Goal: Complete application form

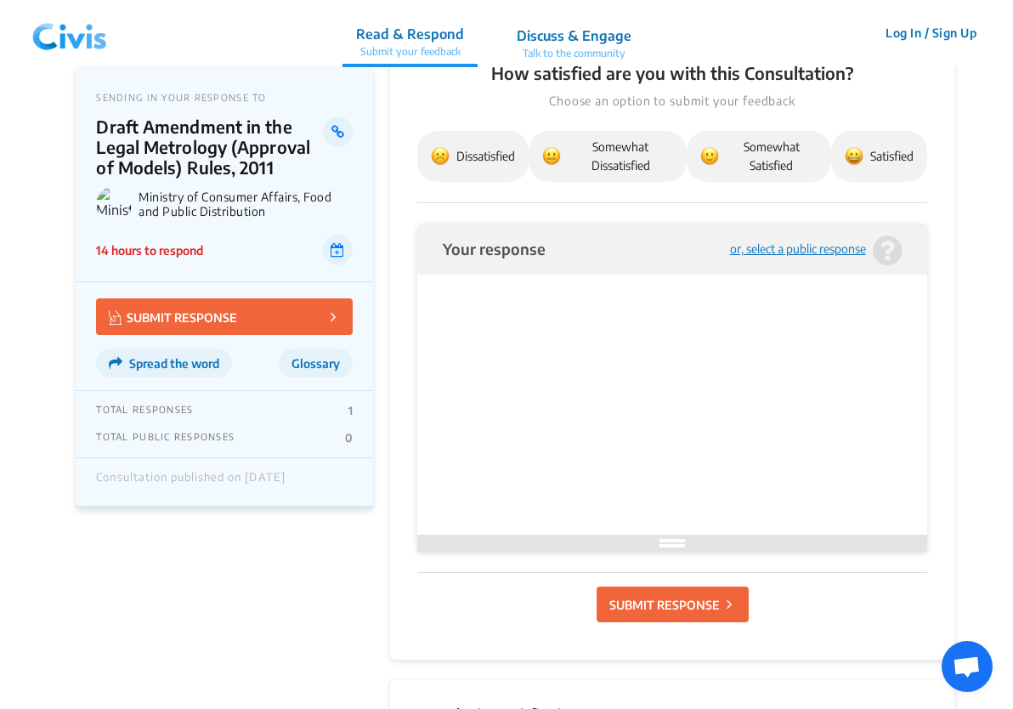
scroll to position [534, 0]
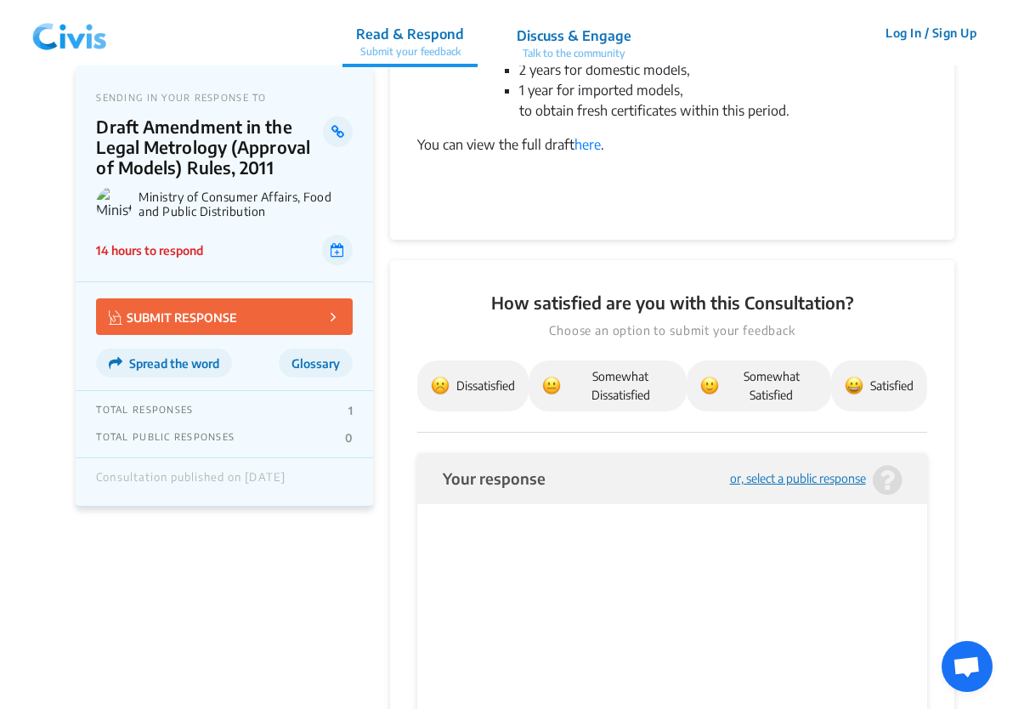
click at [74, 36] on img at bounding box center [70, 33] width 88 height 51
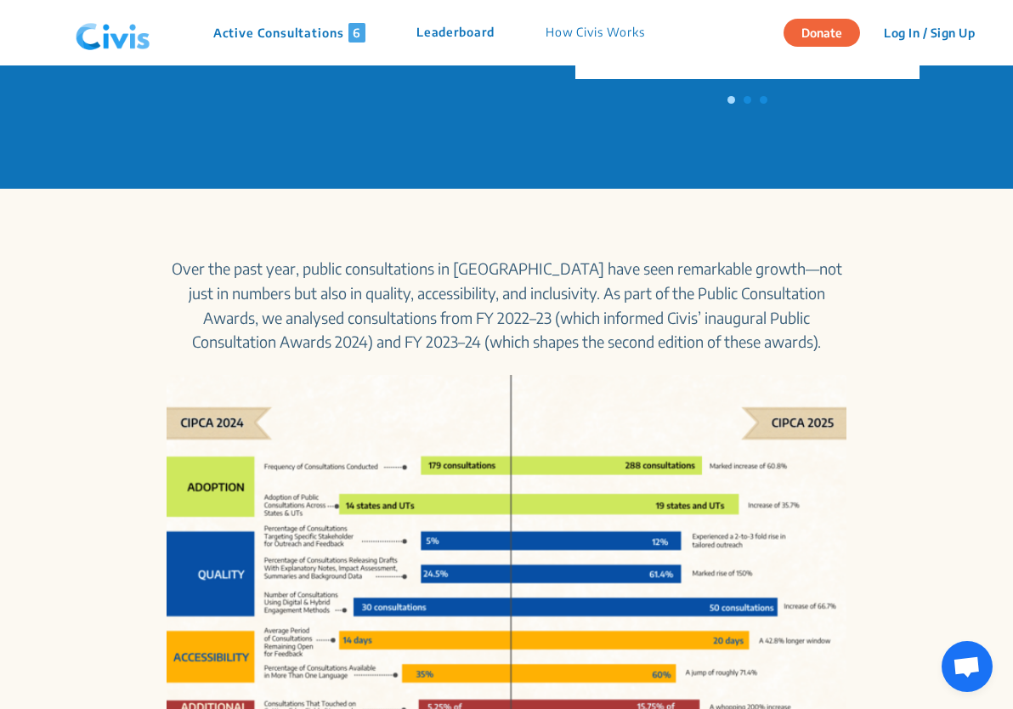
scroll to position [0, 0]
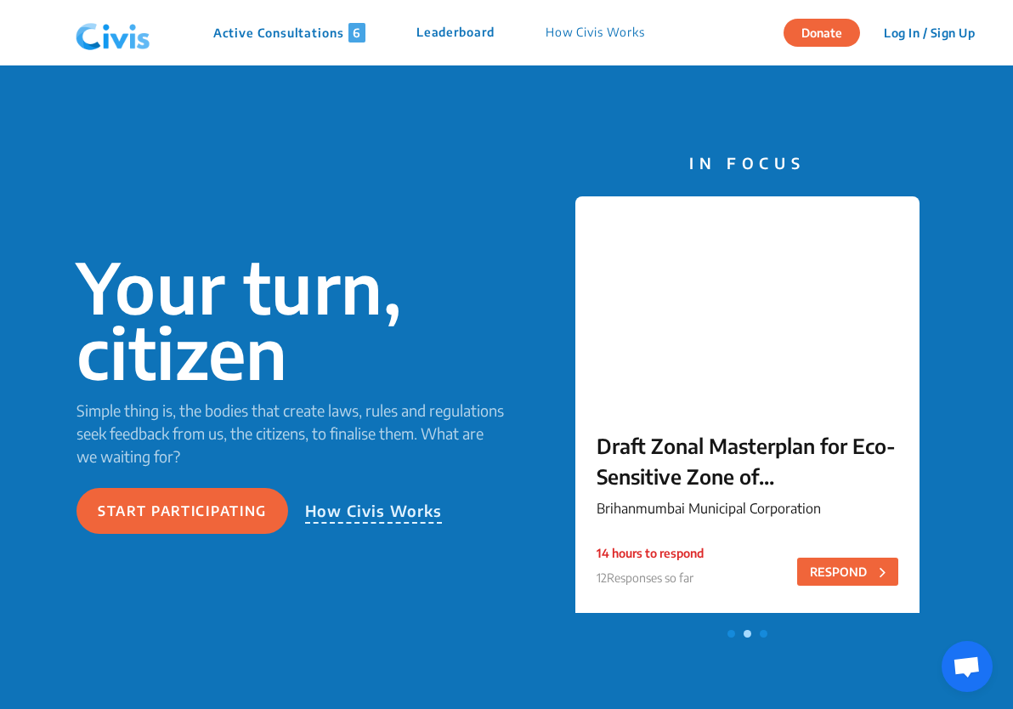
click at [265, 43] on div "Active Consultations 6 Leaderboard How Civis Works" at bounding box center [369, 33] width 601 height 51
click at [266, 28] on p "Active Consultations 6" at bounding box center [289, 33] width 152 height 20
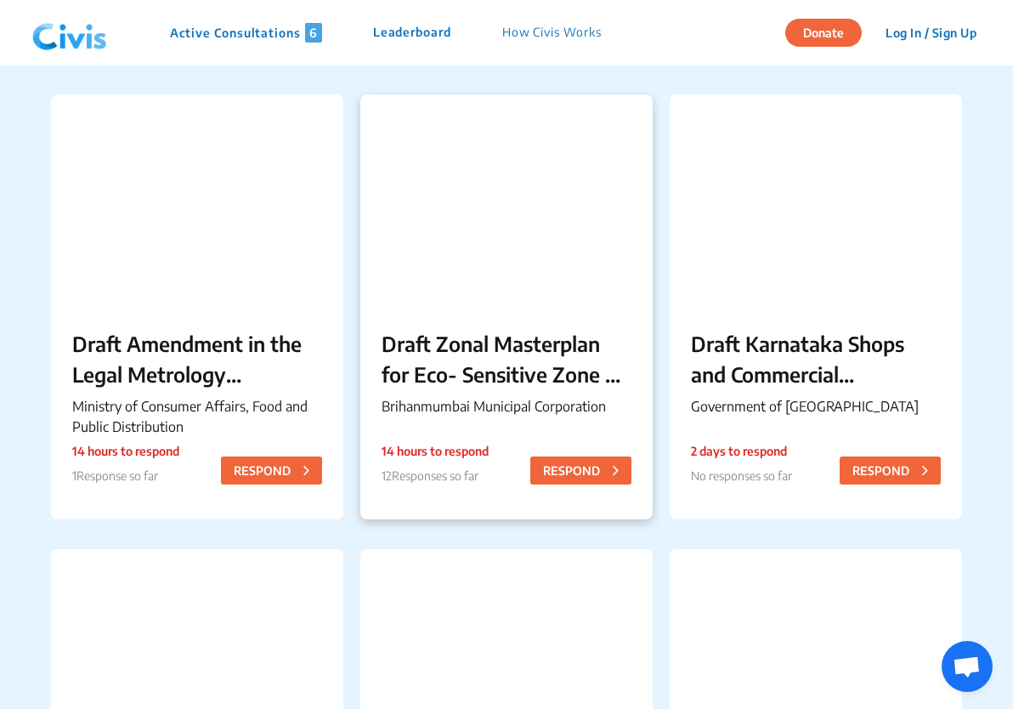
scroll to position [133, 0]
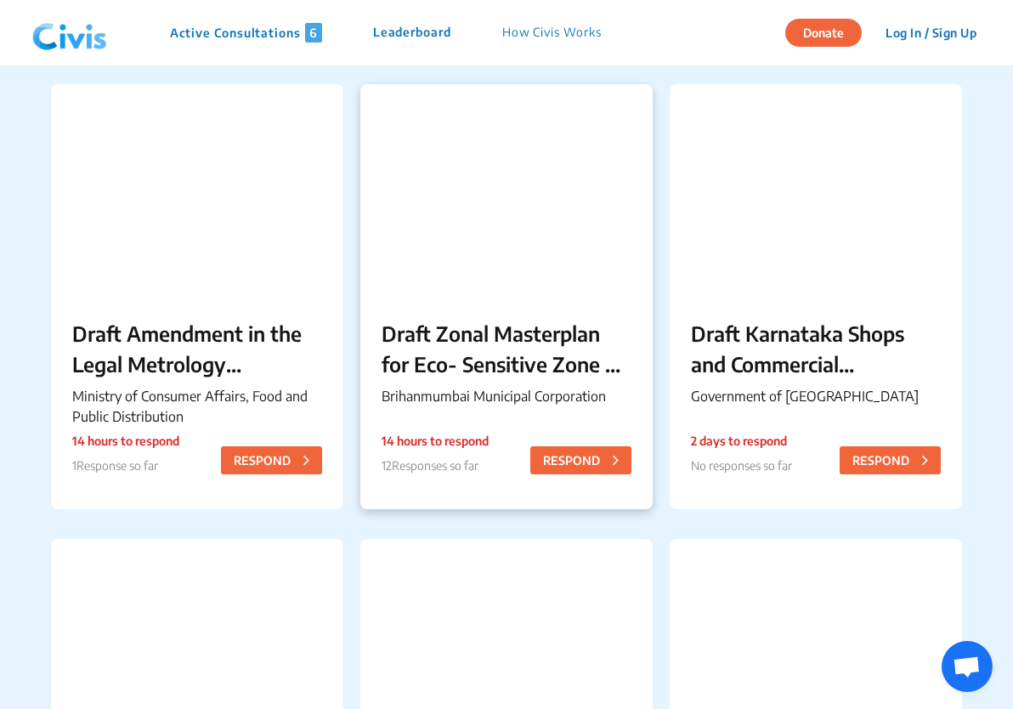
click at [421, 361] on p "Draft Zonal Masterplan for Eco- Sensitive Zone of [PERSON_NAME][GEOGRAPHIC_DATA]" at bounding box center [507, 348] width 250 height 61
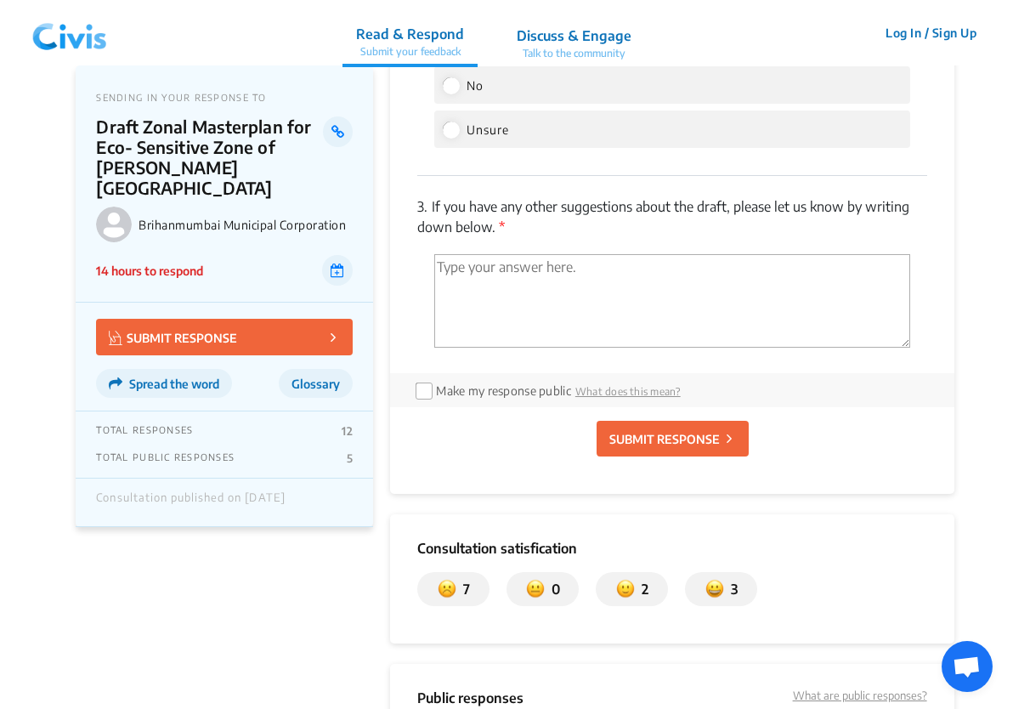
scroll to position [2289, 0]
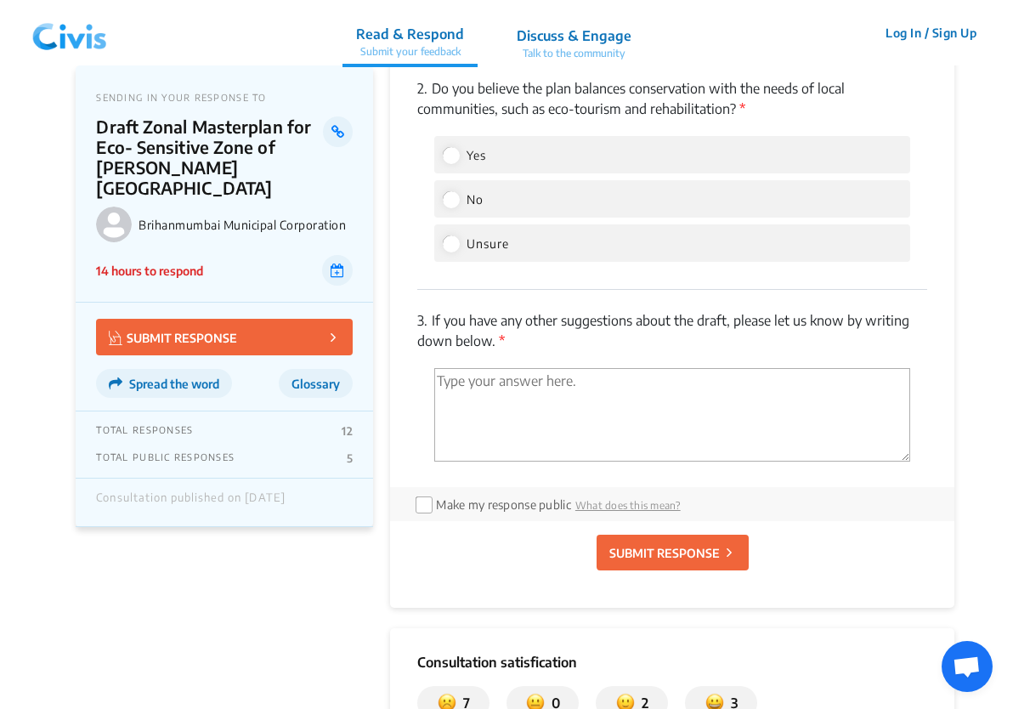
click at [539, 393] on textarea "'Type your answer here.' | translate" at bounding box center [671, 415] width 475 height 94
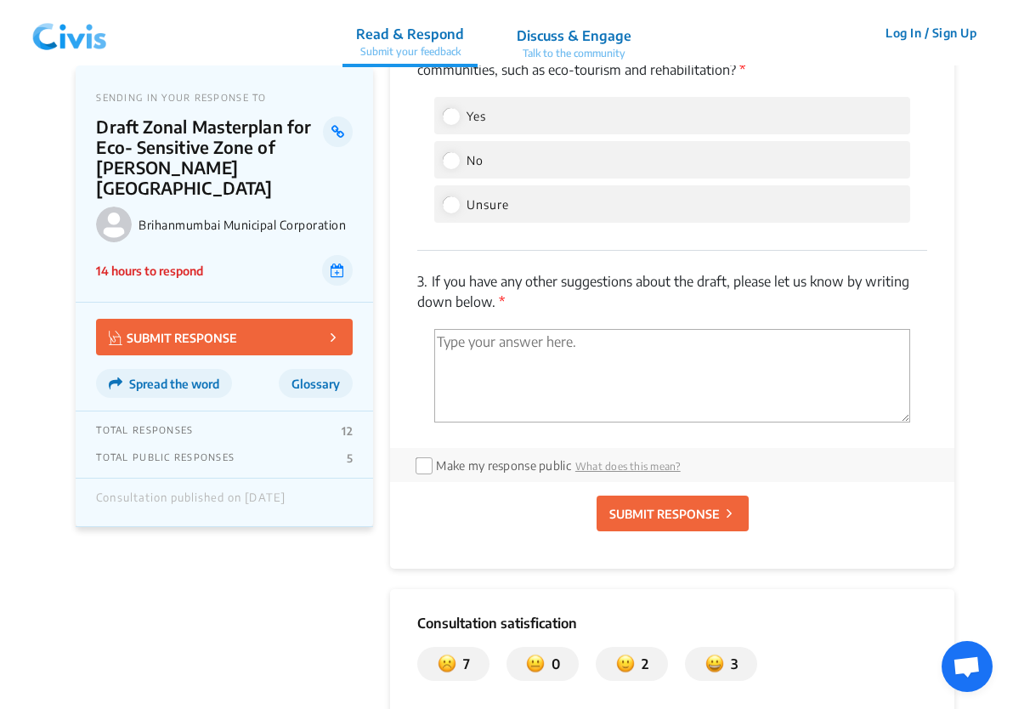
scroll to position [2335, 0]
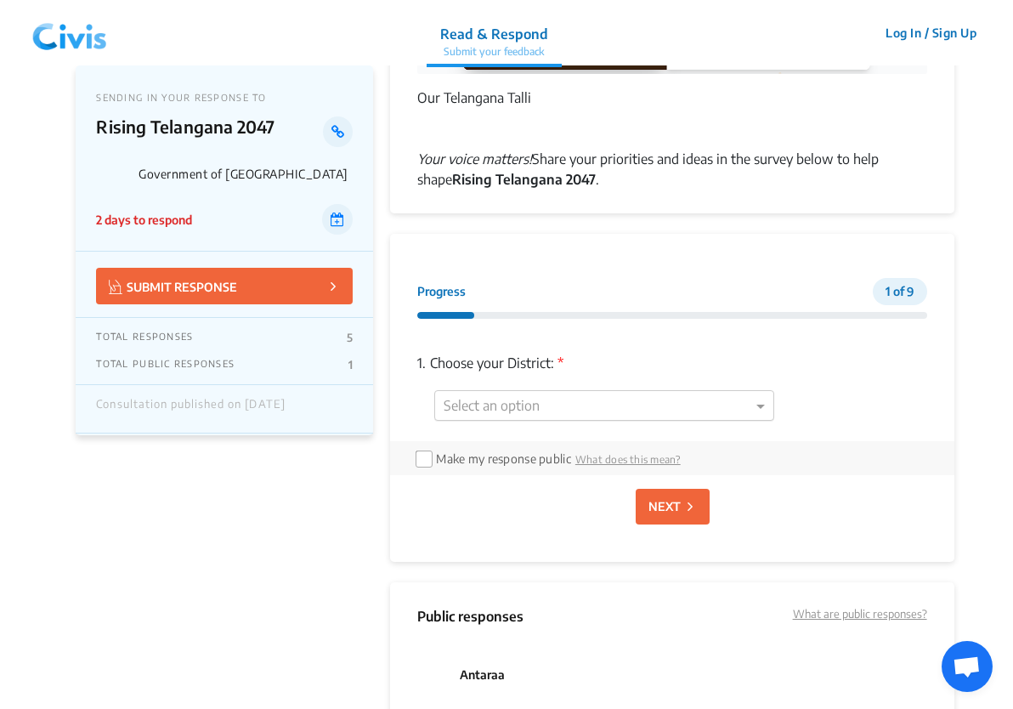
scroll to position [989, 0]
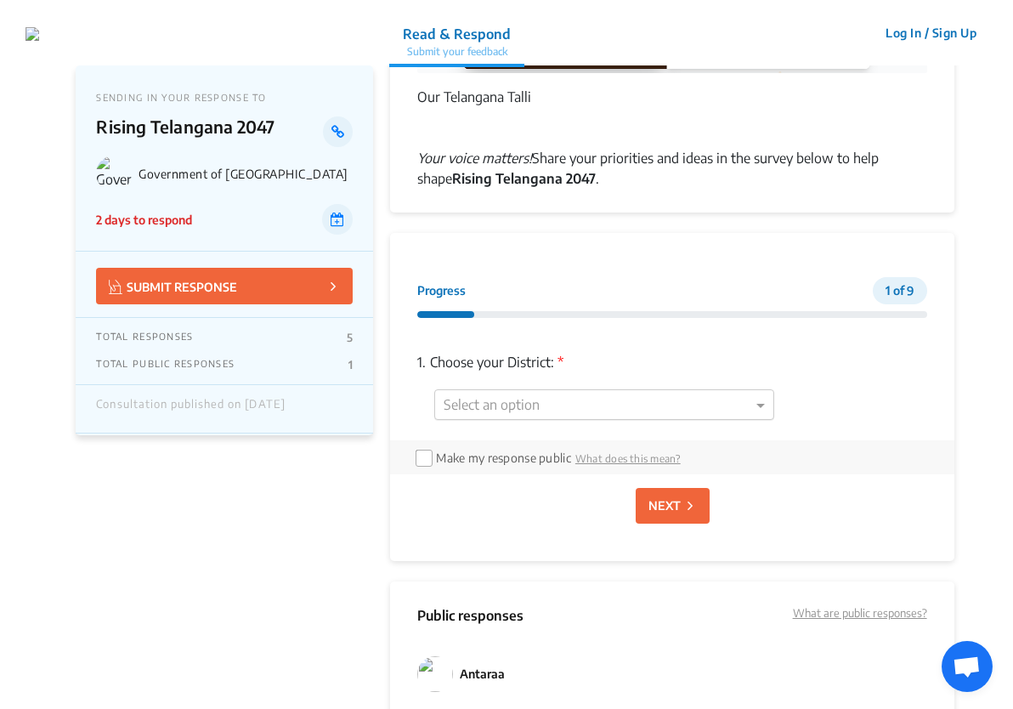
click at [630, 401] on div at bounding box center [604, 405] width 338 height 22
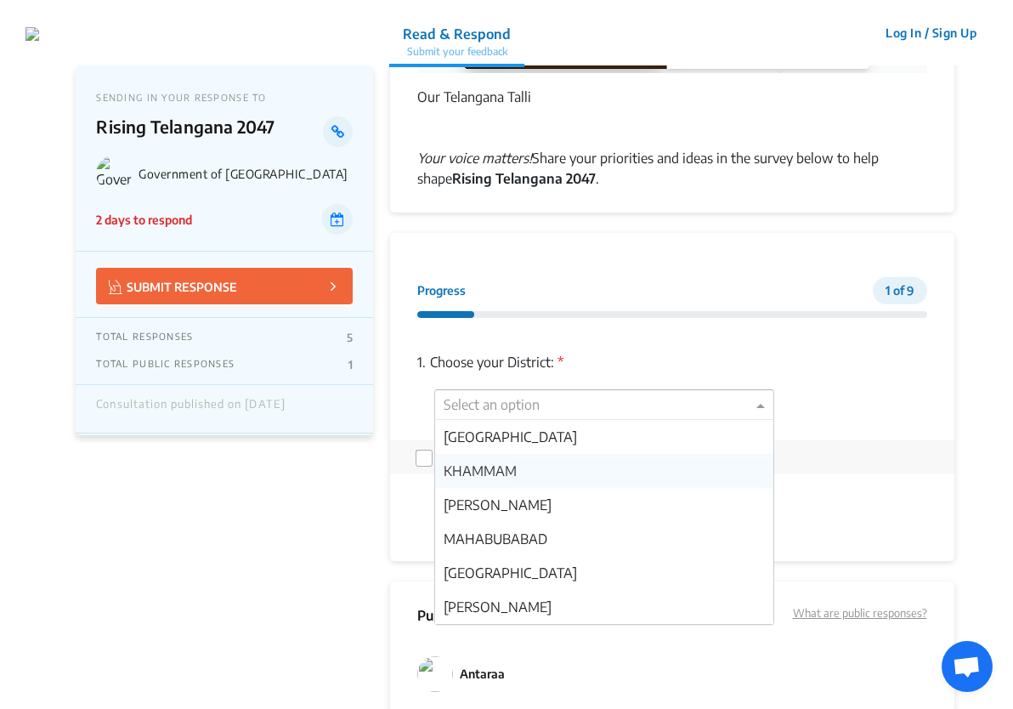
click at [586, 473] on div "KHAMMAM" at bounding box center [604, 471] width 338 height 34
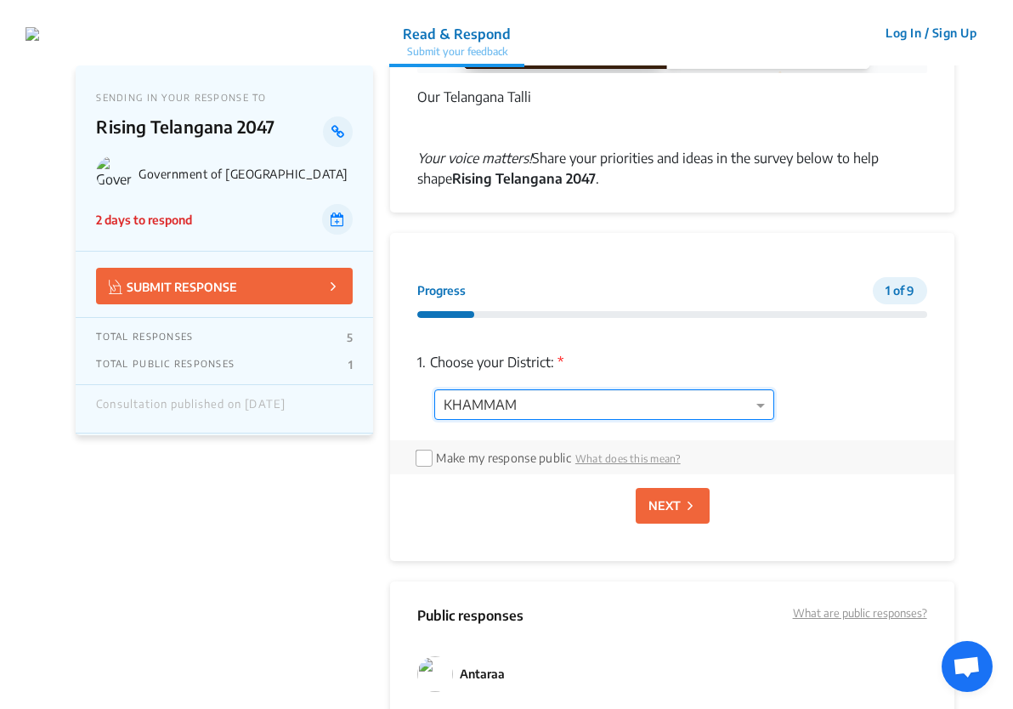
click at [504, 457] on label "Make my response public" at bounding box center [503, 458] width 134 height 14
click at [672, 506] on p "NEXT" at bounding box center [665, 505] width 32 height 18
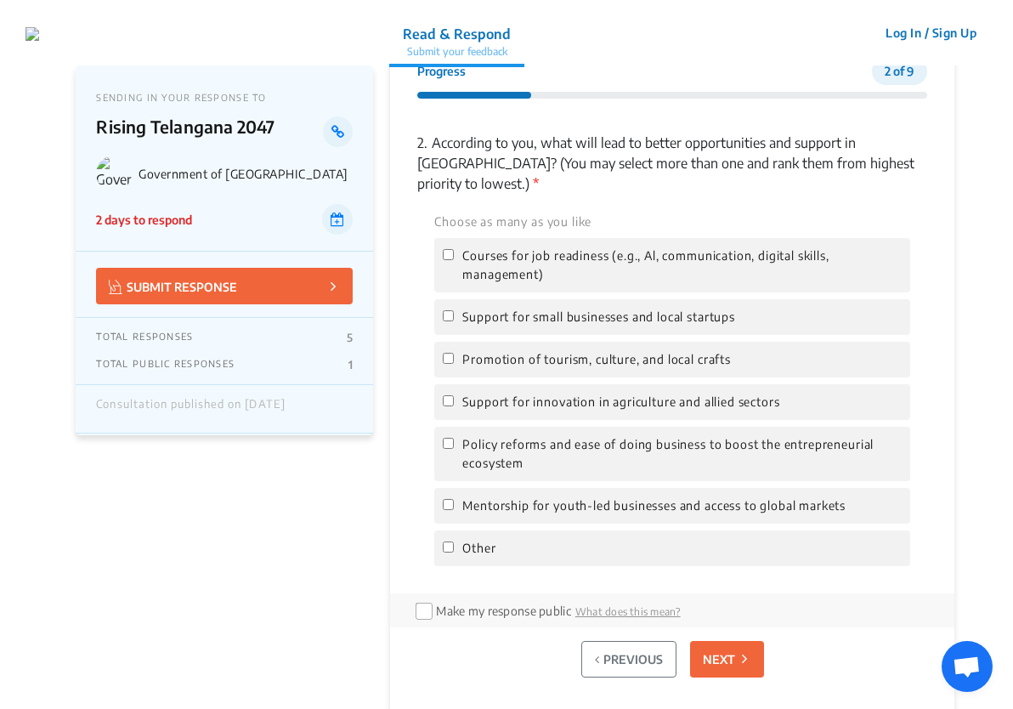
scroll to position [1222, 0]
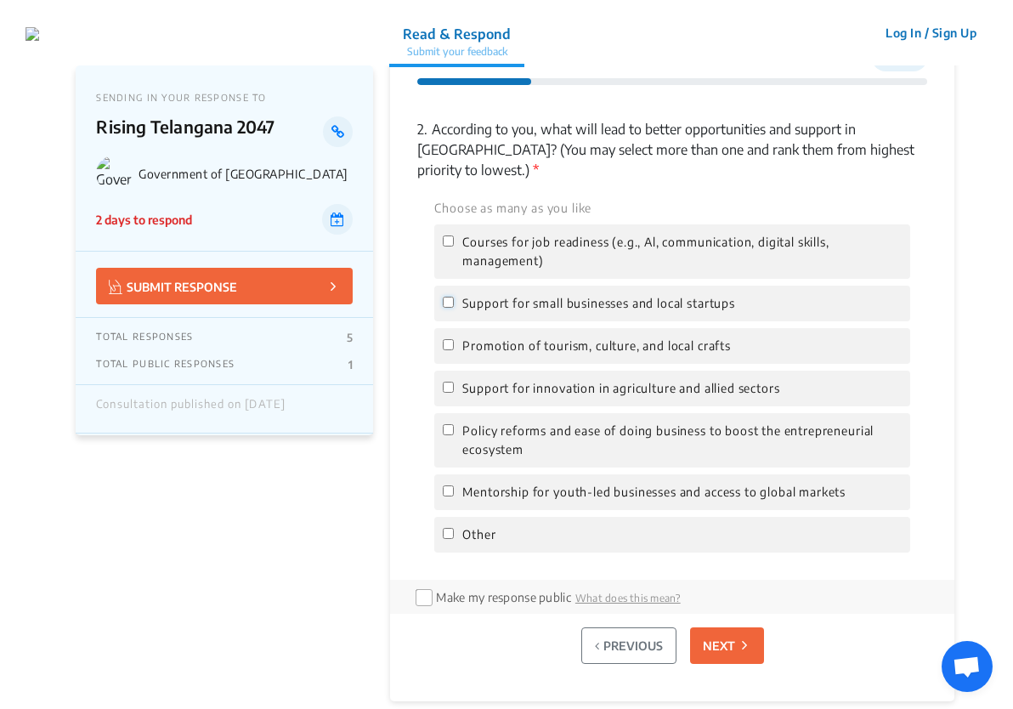
click at [452, 297] on input "Support for small businesses and local startups" at bounding box center [448, 302] width 11 height 11
checkbox input "true"
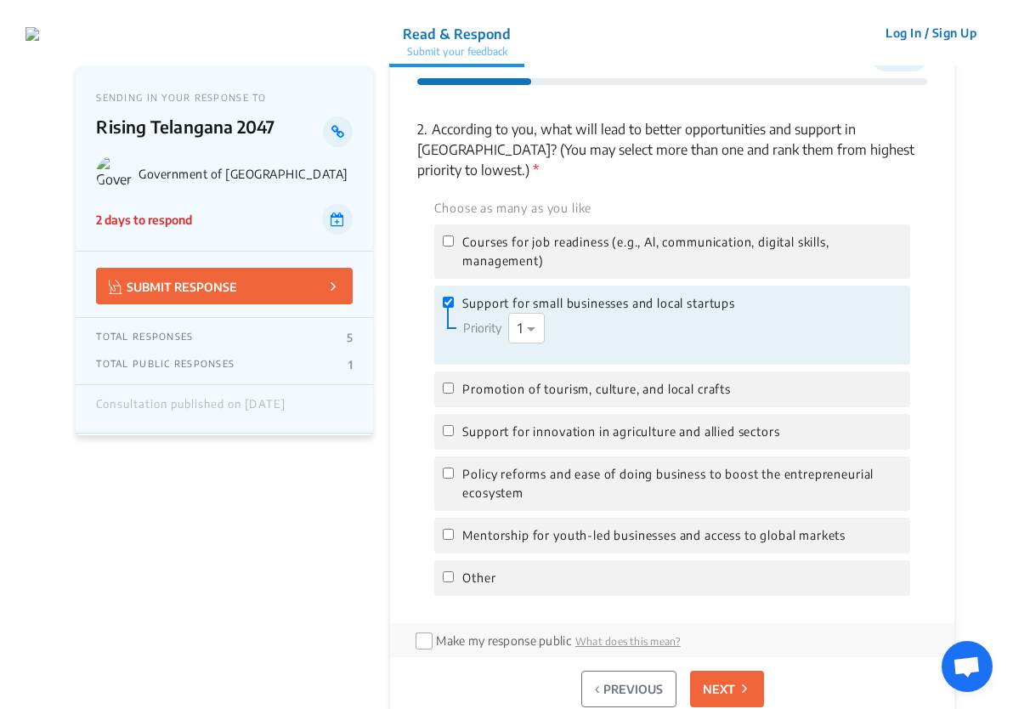
click at [725, 671] on button "NEXT" at bounding box center [727, 689] width 74 height 37
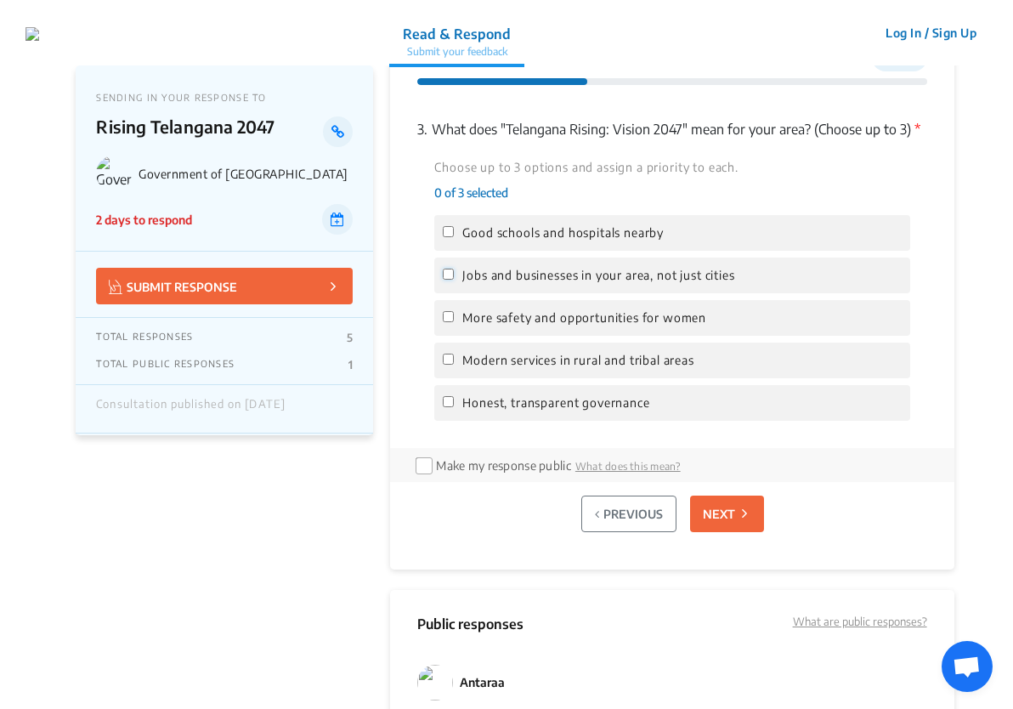
click at [451, 280] on input "Jobs and businesses in your area, not just cities" at bounding box center [448, 274] width 11 height 11
checkbox input "true"
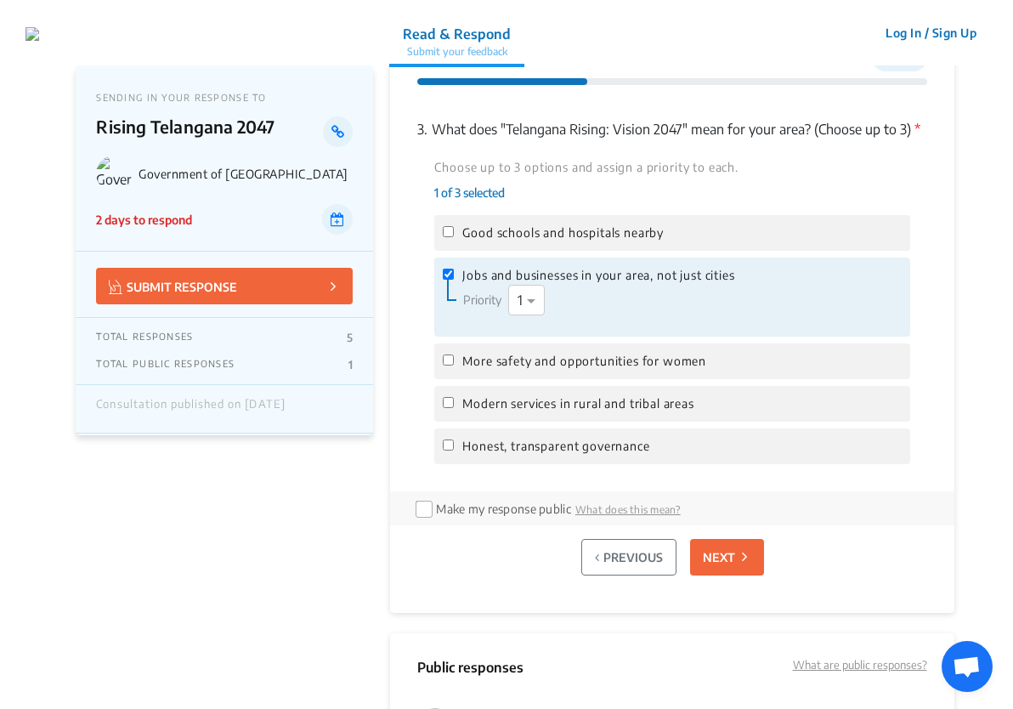
click at [705, 566] on p "NEXT" at bounding box center [719, 557] width 32 height 18
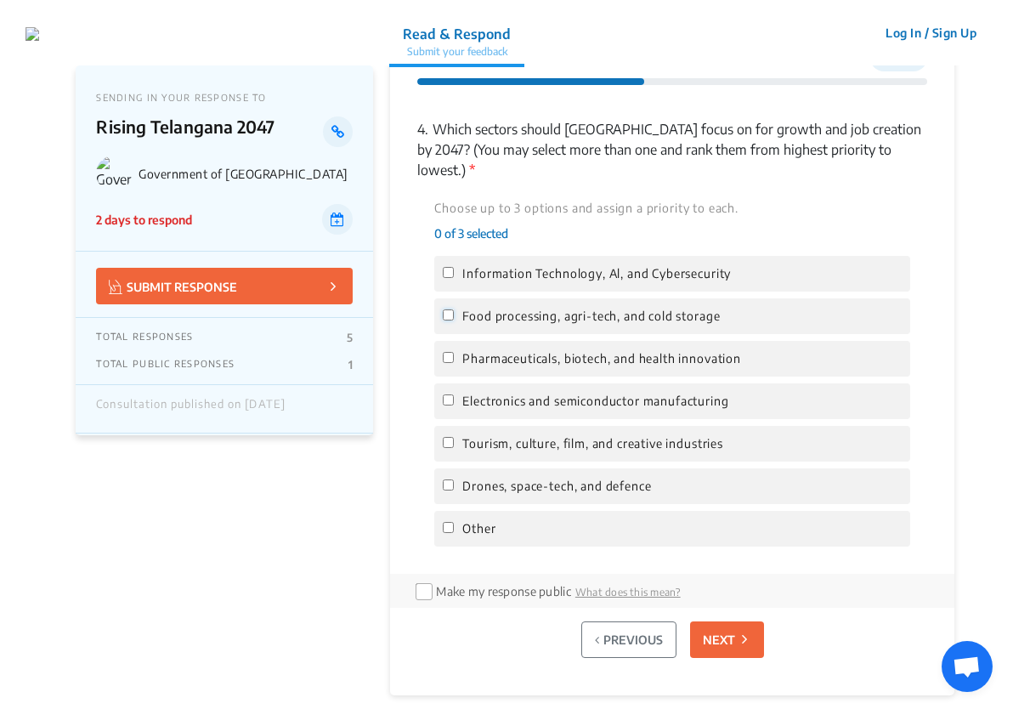
click at [452, 309] on input "Food processing, agri-tech, and cold storage" at bounding box center [448, 314] width 11 height 11
checkbox input "true"
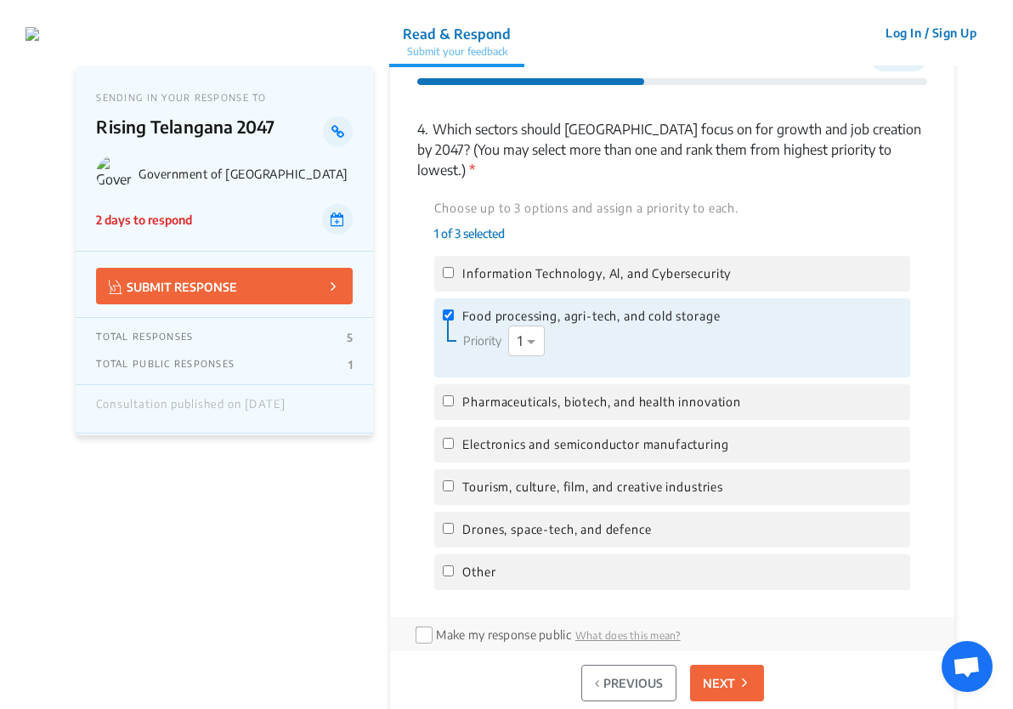
click at [715, 674] on p "NEXT" at bounding box center [719, 683] width 32 height 18
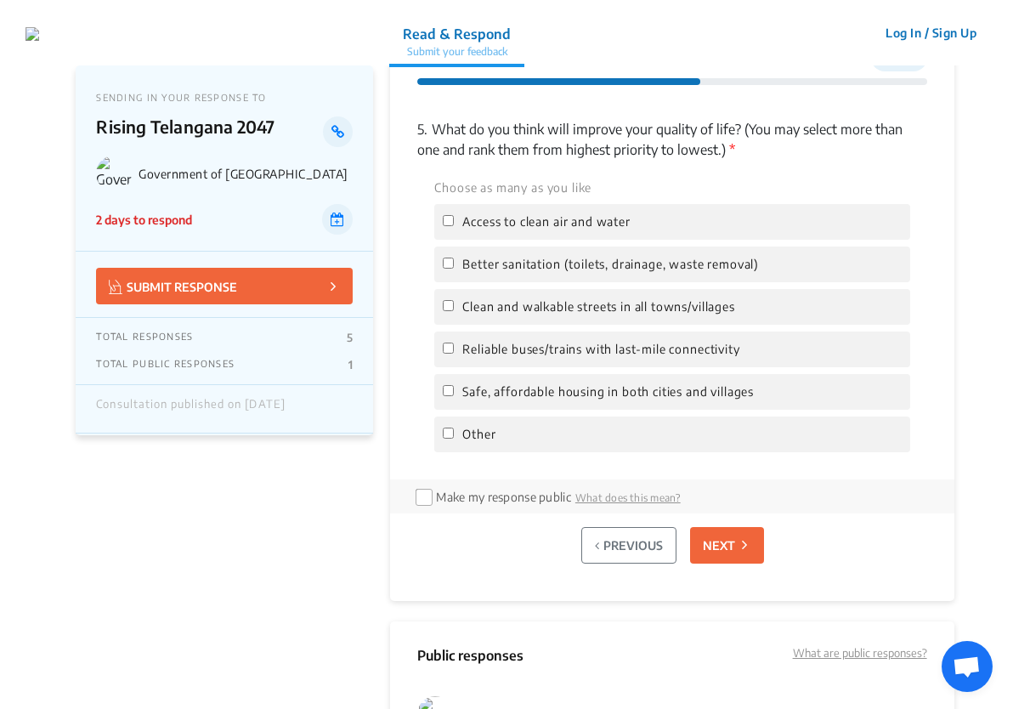
click at [480, 307] on span "Clean and walkable streets in all towns/villages" at bounding box center [598, 307] width 272 height 19
click at [454, 307] on input "Clean and walkable streets in all towns/villages" at bounding box center [448, 305] width 11 height 11
checkbox input "true"
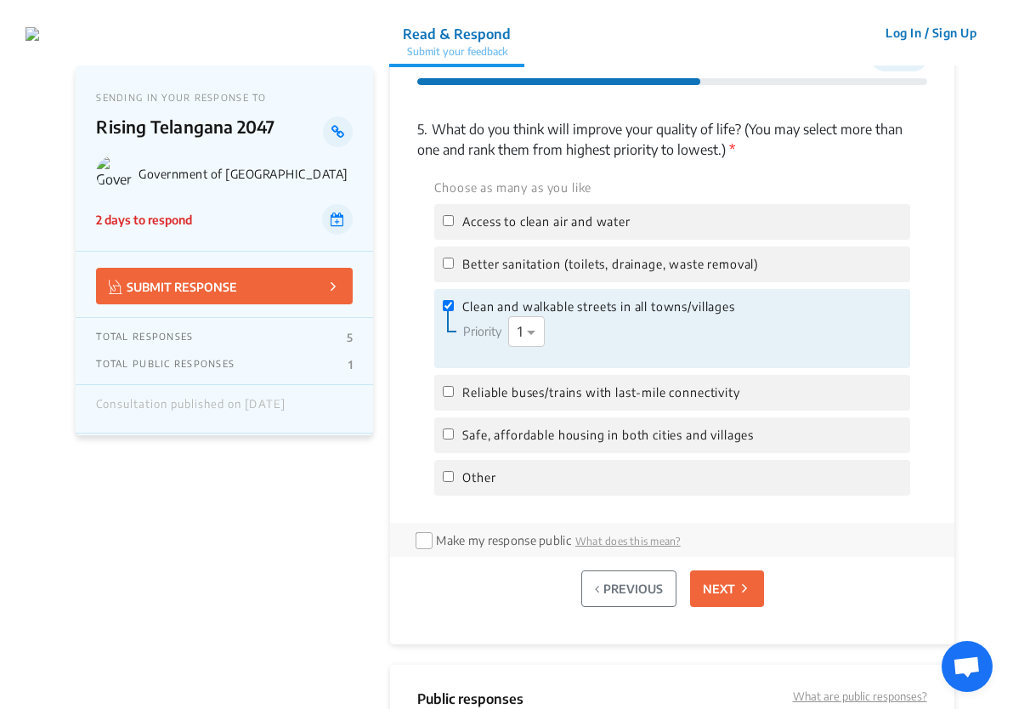
click at [720, 584] on p "NEXT" at bounding box center [719, 589] width 32 height 18
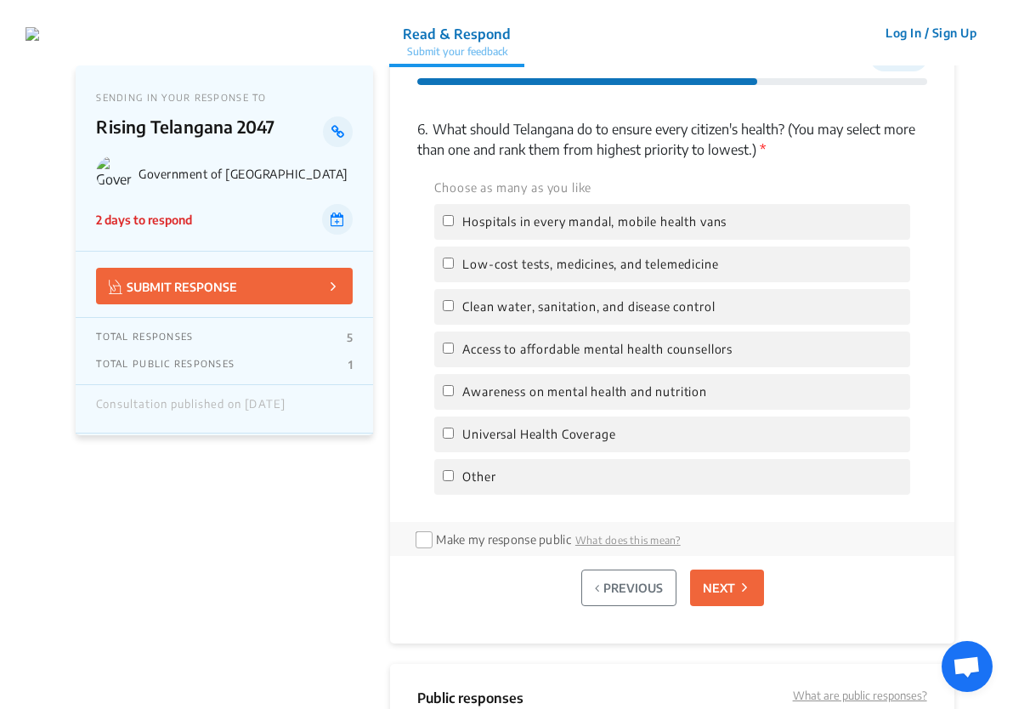
click at [472, 279] on div "Low-cost tests, medicines, and telemedicine" at bounding box center [671, 265] width 475 height 36
click at [473, 262] on span "Low-cost tests, medicines, and telemedicine" at bounding box center [590, 264] width 256 height 19
click at [454, 262] on input "Low-cost tests, medicines, and telemedicine" at bounding box center [448, 263] width 11 height 11
checkbox input "true"
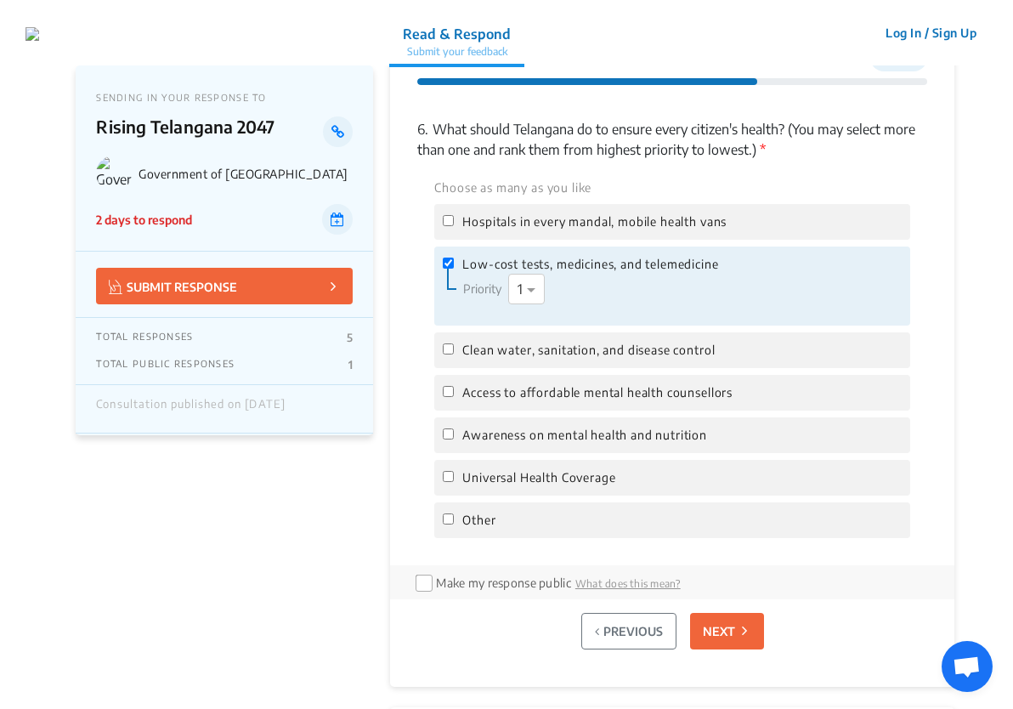
click at [728, 633] on p "NEXT" at bounding box center [719, 631] width 32 height 18
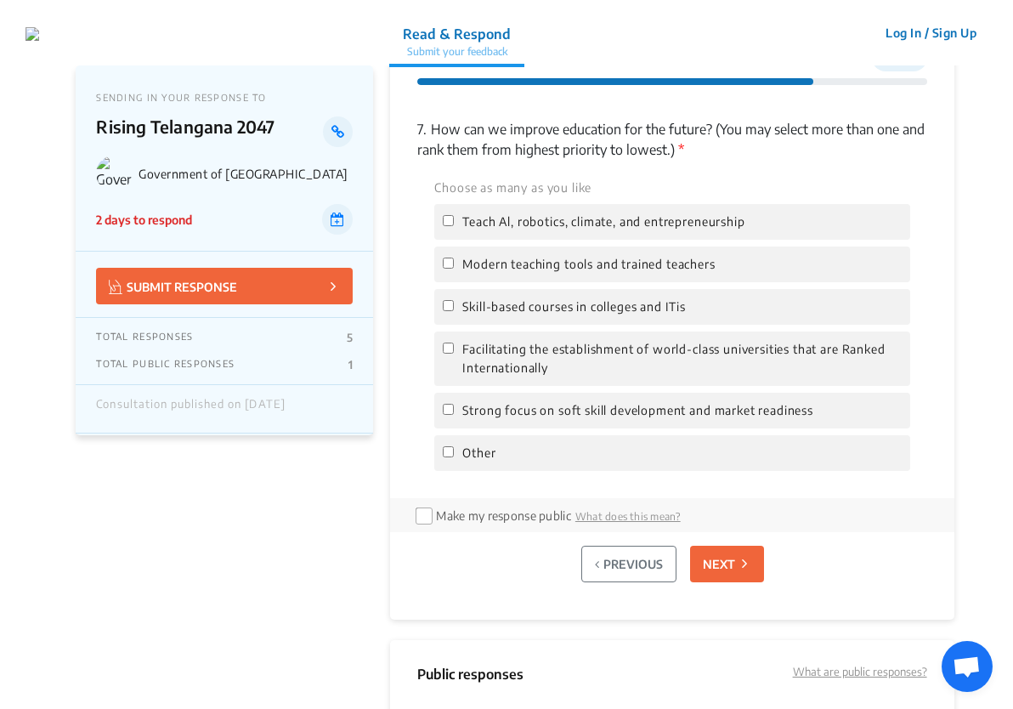
click at [547, 273] on span "Modern teaching tools and trained teachers" at bounding box center [588, 264] width 252 height 19
click at [454, 269] on input "Modern teaching tools and trained teachers" at bounding box center [448, 263] width 11 height 11
checkbox input "true"
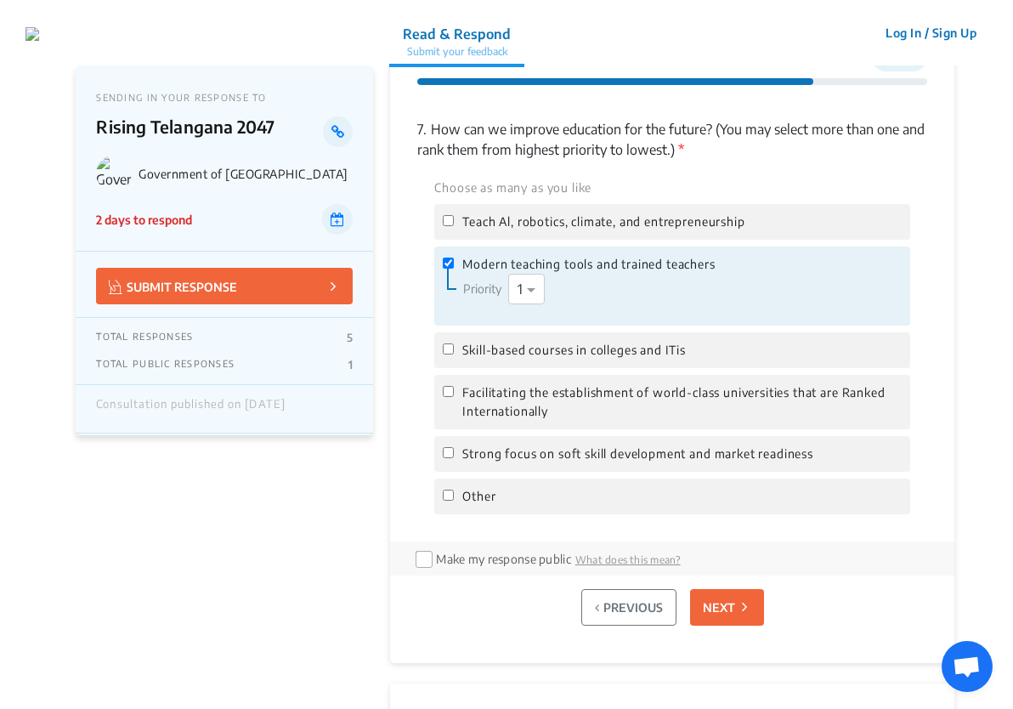
click at [707, 630] on div "PREVIOUS NEXT" at bounding box center [671, 607] width 509 height 64
click at [716, 616] on button "NEXT" at bounding box center [727, 607] width 74 height 37
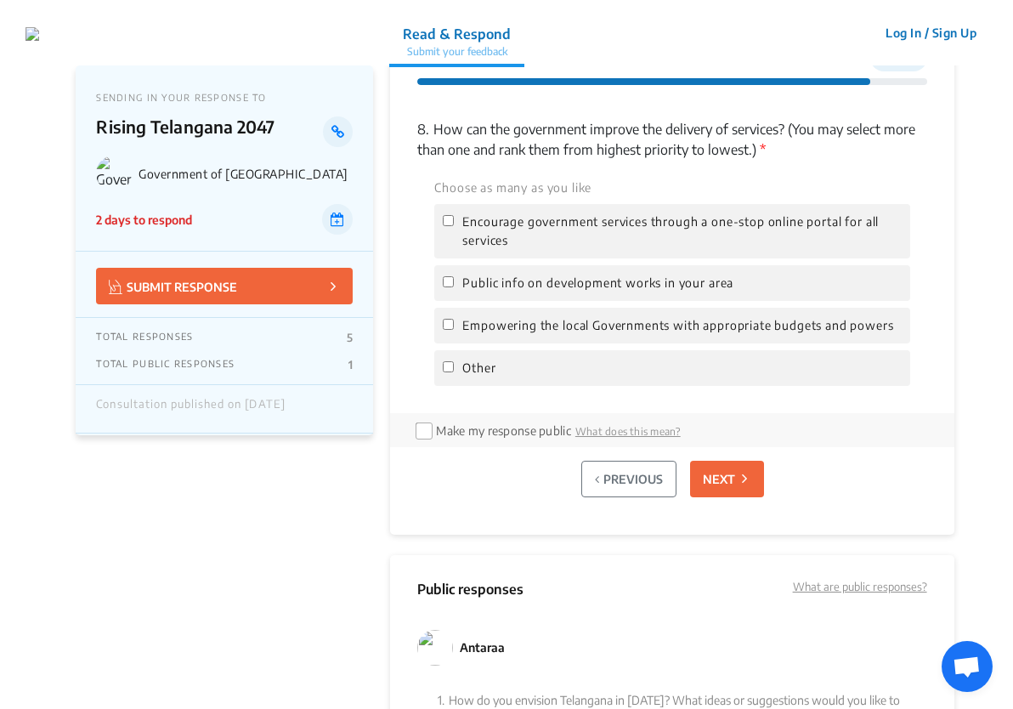
click at [506, 284] on span "Public info on development works in your area" at bounding box center [597, 283] width 271 height 19
click at [454, 284] on input "Public info on development works in your area" at bounding box center [448, 281] width 11 height 11
checkbox input "true"
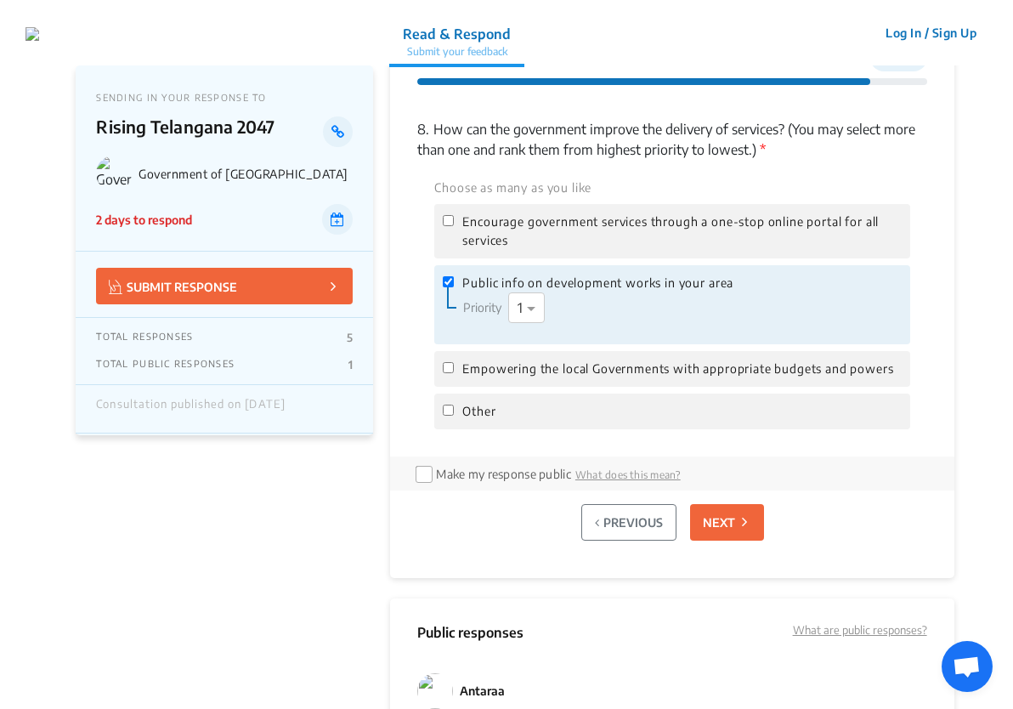
click at [712, 520] on p "NEXT" at bounding box center [719, 522] width 32 height 18
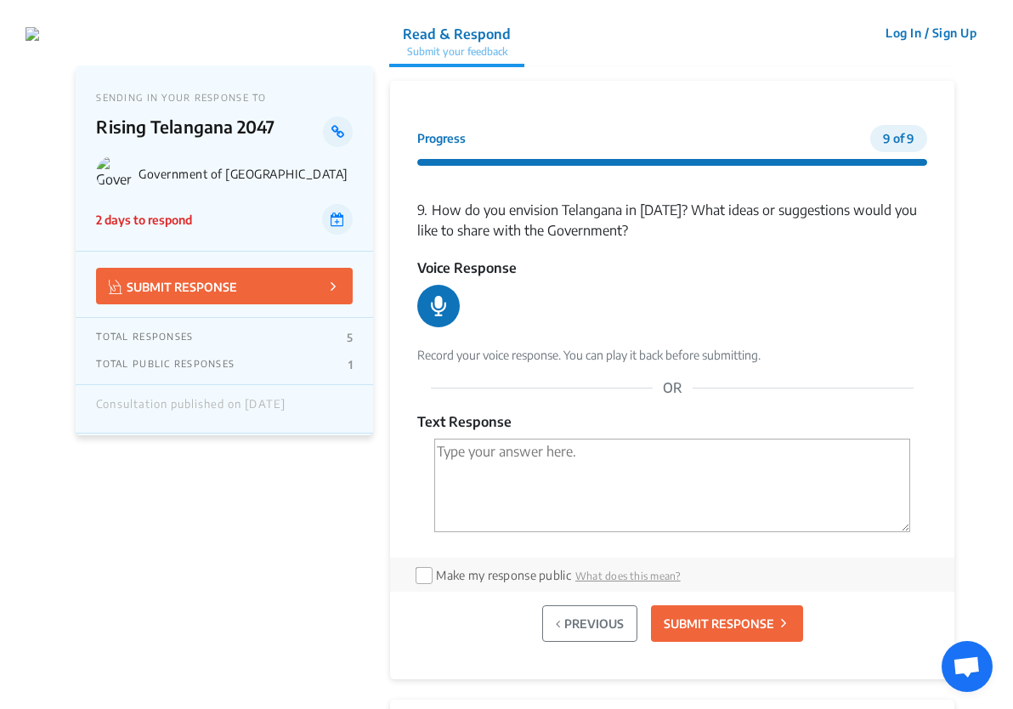
scroll to position [1132, 0]
